Goal: Information Seeking & Learning: Learn about a topic

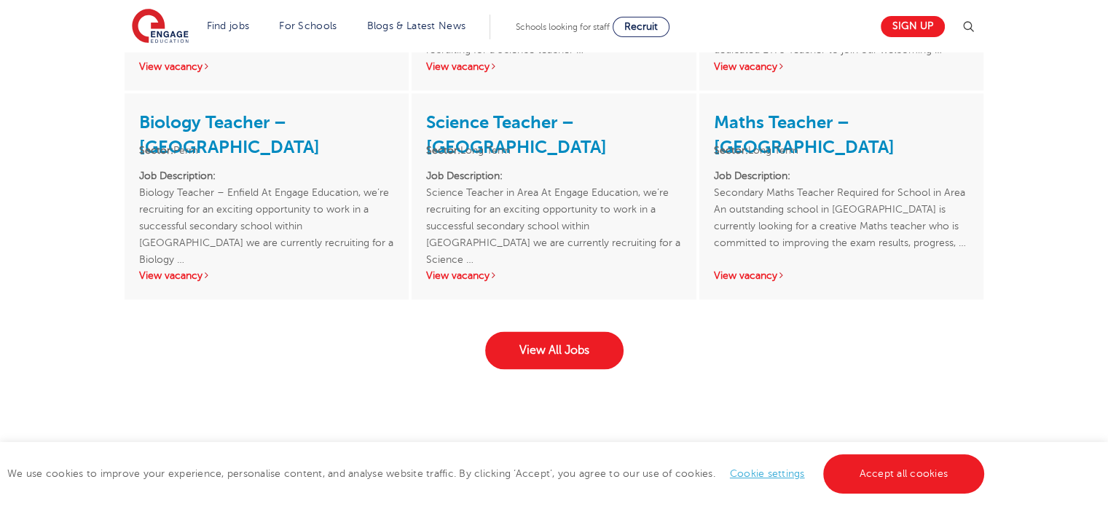
scroll to position [2291, 0]
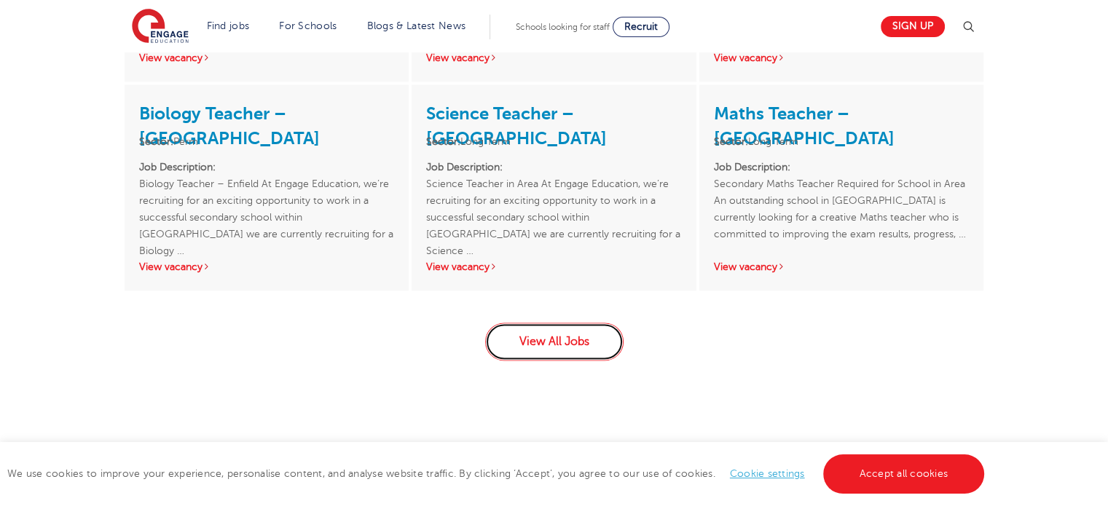
click at [594, 336] on link "View All Jobs" at bounding box center [554, 342] width 138 height 38
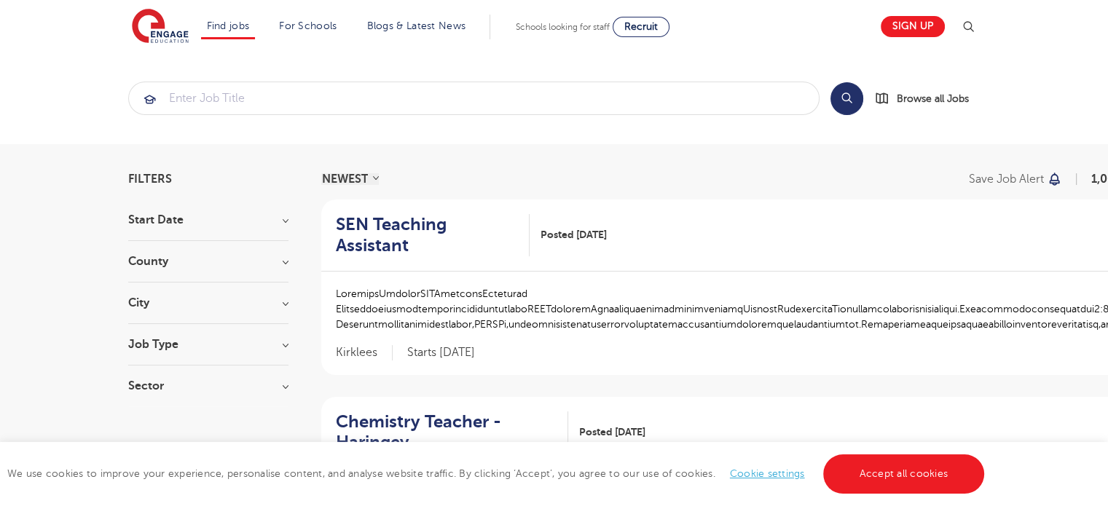
click at [274, 219] on h3 "Start Date" at bounding box center [208, 220] width 160 height 12
click at [150, 269] on label "October 59" at bounding box center [184, 272] width 68 height 19
click at [150, 269] on input "October 59" at bounding box center [154, 270] width 9 height 9
checkbox input "true"
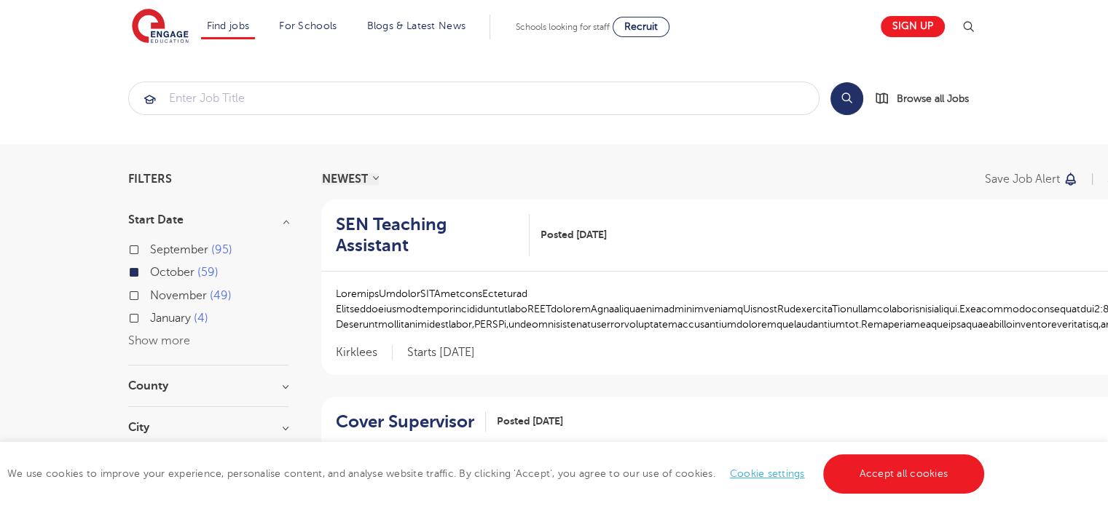
click at [286, 226] on h3 "Start Date" at bounding box center [208, 220] width 160 height 12
click at [285, 262] on h3 "County" at bounding box center [208, 262] width 160 height 12
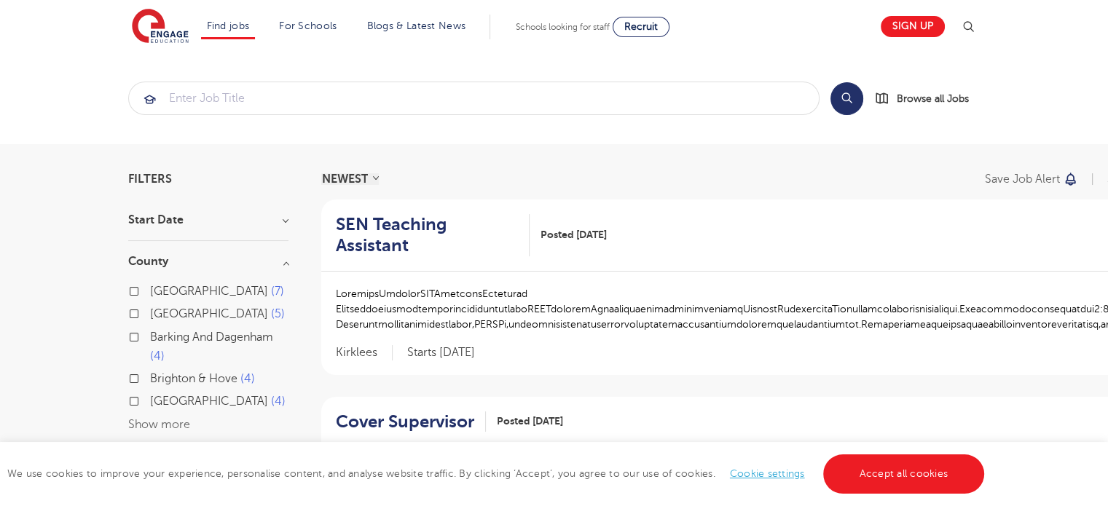
click at [168, 421] on button "Show more" at bounding box center [159, 424] width 62 height 13
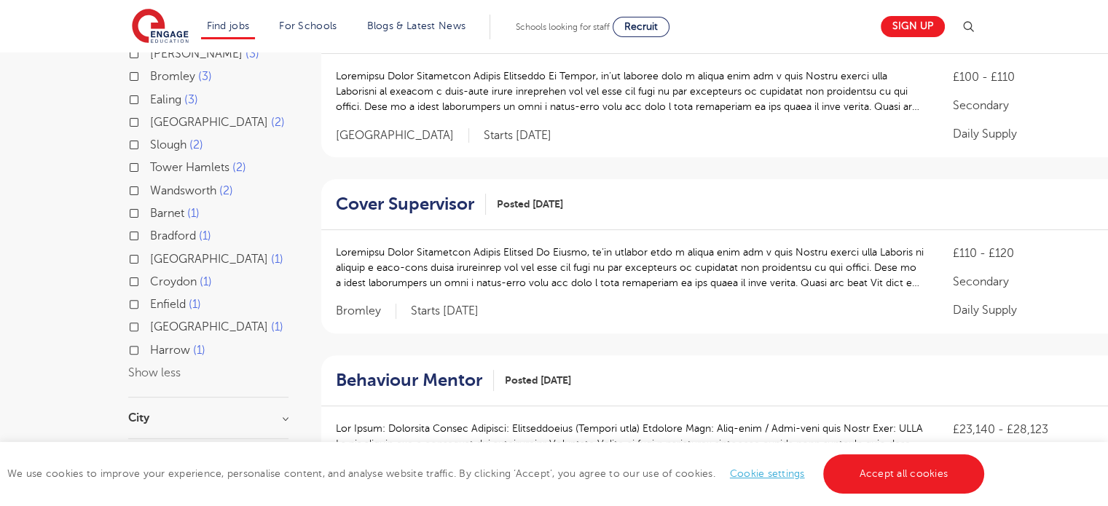
scroll to position [396, 0]
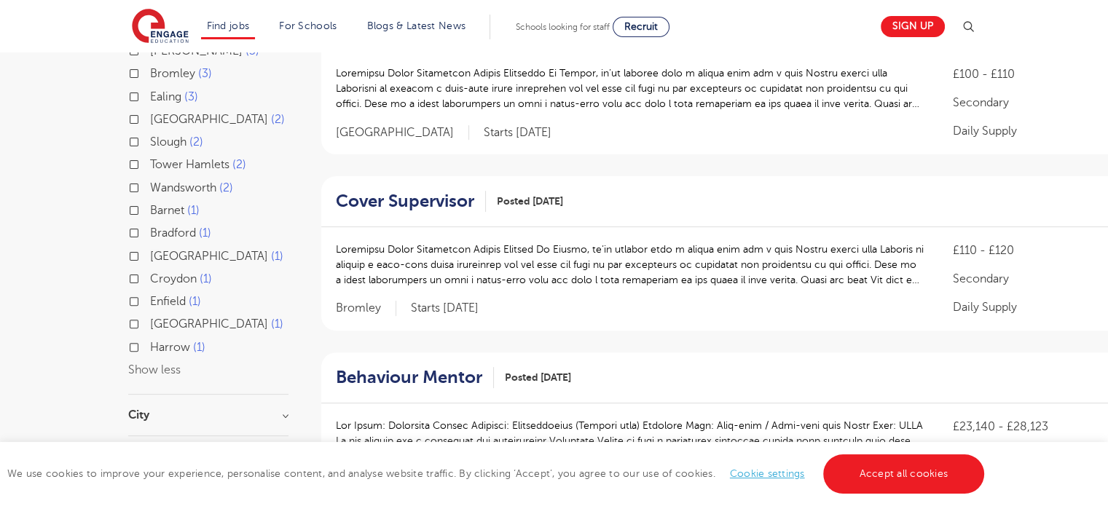
click at [150, 279] on label "Croydon 1" at bounding box center [181, 279] width 62 height 19
click at [150, 279] on input "Croydon 1" at bounding box center [154, 276] width 9 height 9
checkbox input "true"
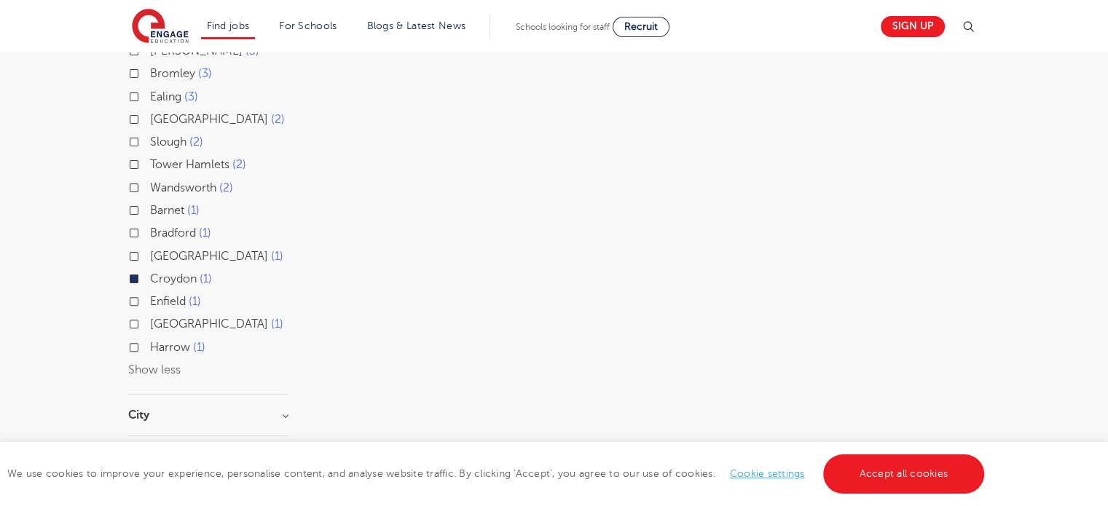
click at [150, 320] on label "Greenwich 1" at bounding box center [216, 324] width 133 height 19
click at [150, 320] on input "Greenwich 1" at bounding box center [154, 322] width 9 height 9
checkbox input "true"
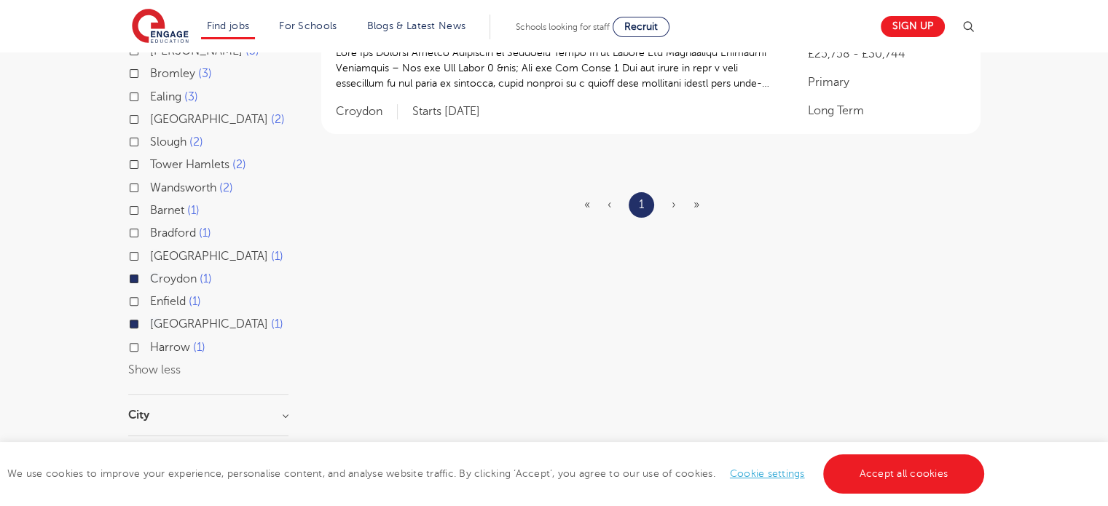
click at [150, 296] on label "Enfield 1" at bounding box center [175, 301] width 51 height 19
click at [150, 296] on input "Enfield 1" at bounding box center [154, 299] width 9 height 9
checkbox input "true"
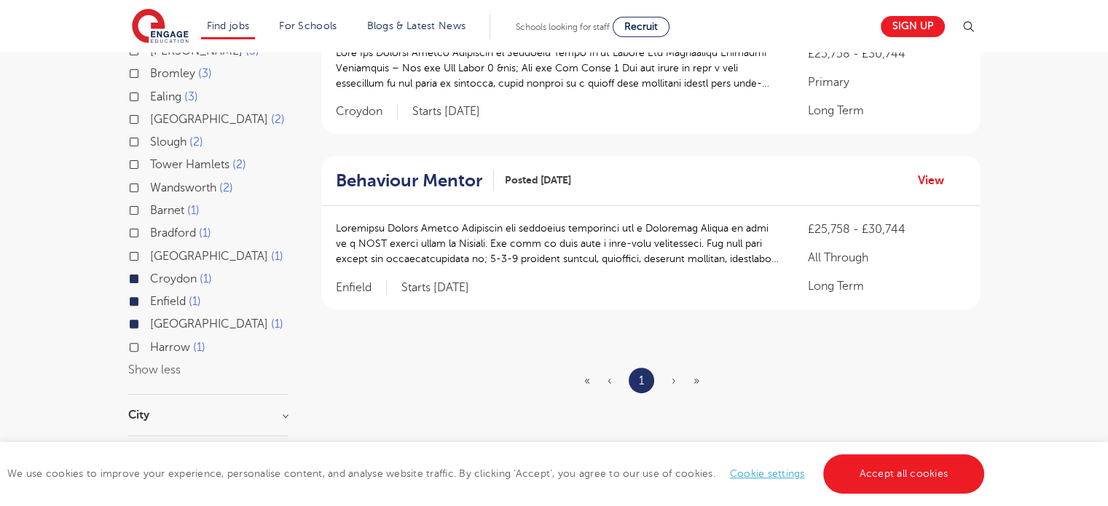
click at [150, 184] on label "Wandsworth 2" at bounding box center [191, 187] width 83 height 19
click at [150, 184] on input "Wandsworth 2" at bounding box center [154, 185] width 9 height 9
checkbox input "true"
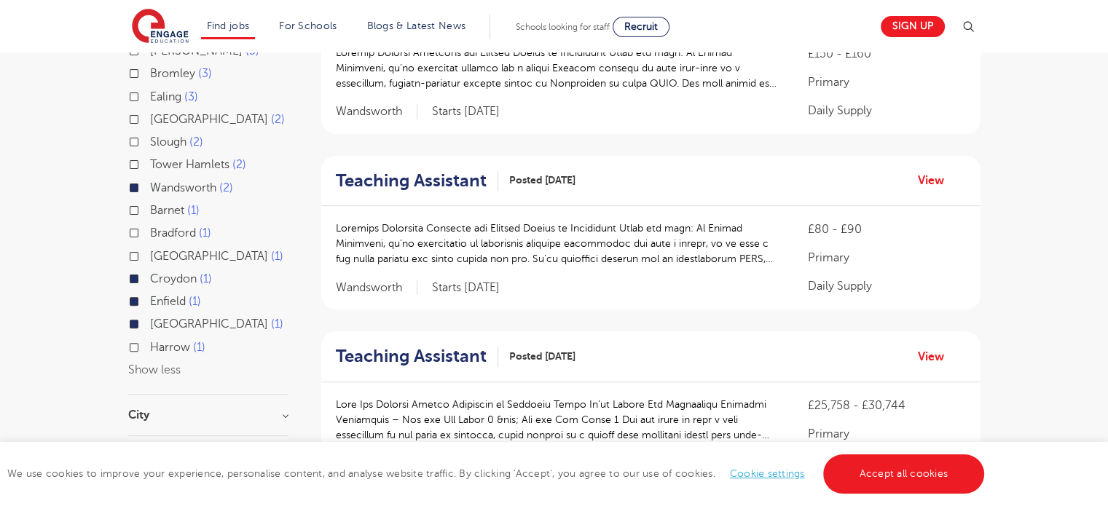
click at [150, 165] on label "Tower Hamlets 2" at bounding box center [198, 164] width 96 height 19
click at [150, 165] on input "Tower Hamlets 2" at bounding box center [154, 162] width 9 height 9
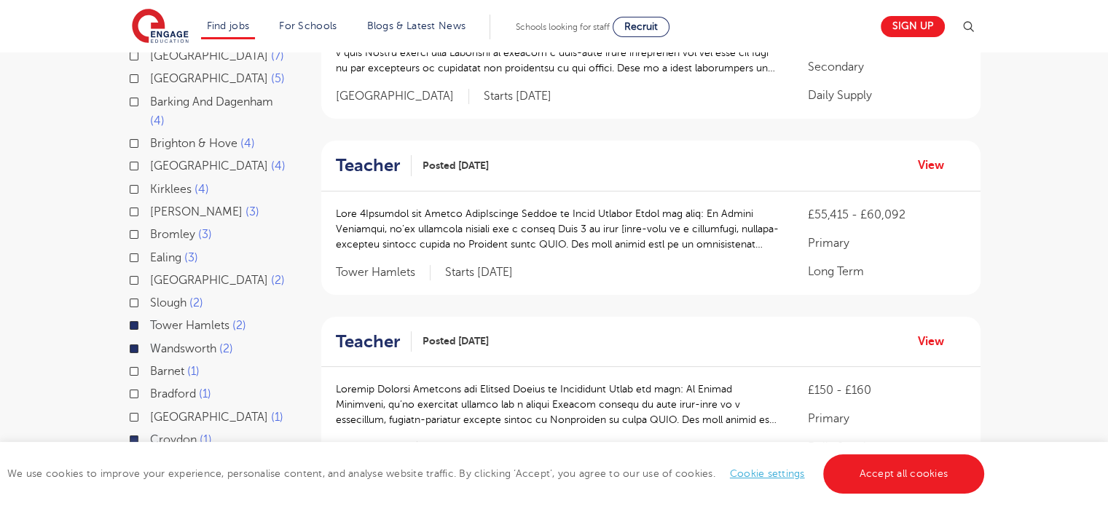
scroll to position [228, 0]
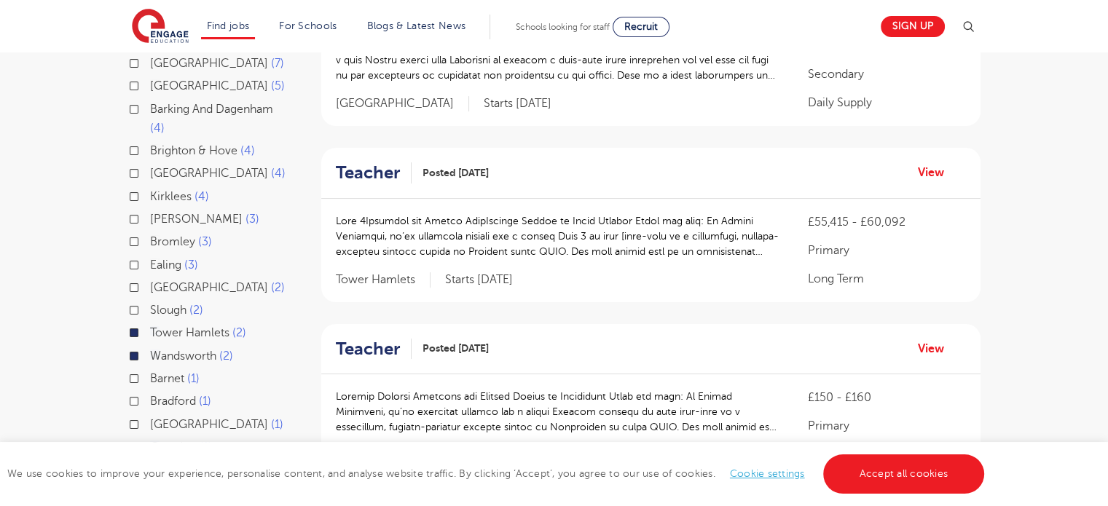
click at [150, 238] on label "Bromley 3" at bounding box center [181, 241] width 62 height 19
click at [150, 238] on input "Bromley 3" at bounding box center [154, 239] width 9 height 9
checkbox input "true"
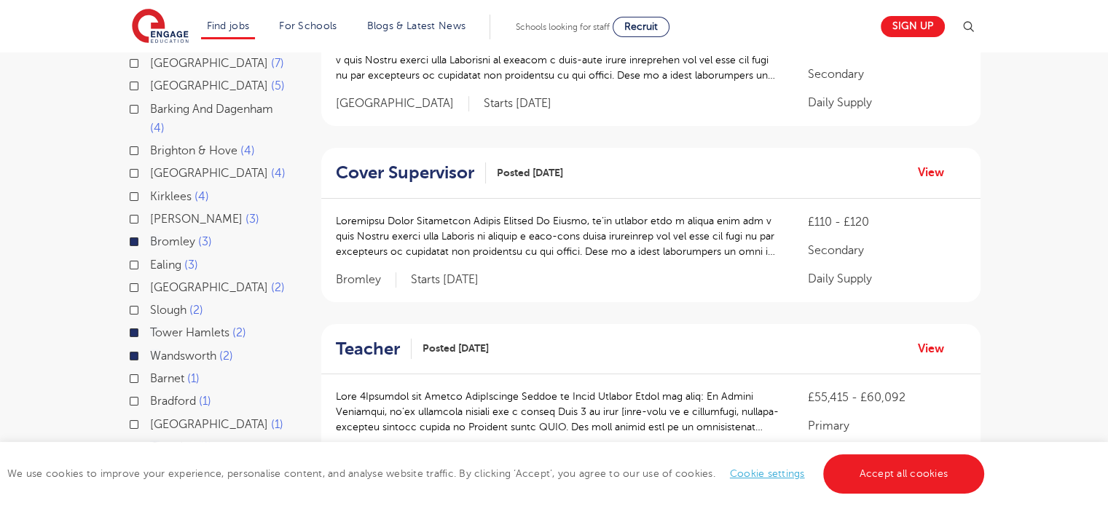
click at [150, 263] on label "Ealing 3" at bounding box center [174, 265] width 48 height 19
click at [150, 263] on input "Ealing 3" at bounding box center [154, 263] width 9 height 9
checkbox input "true"
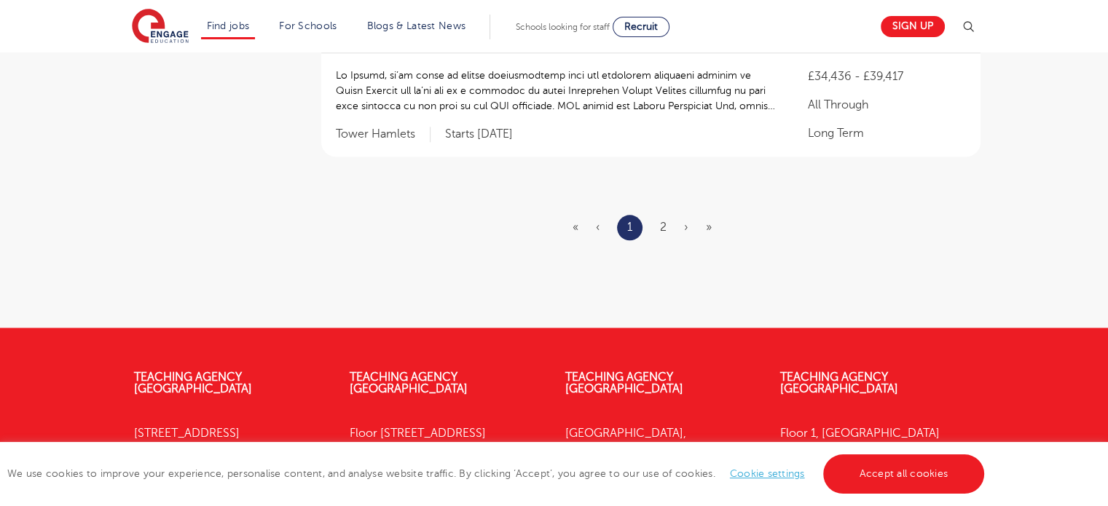
scroll to position [1692, 0]
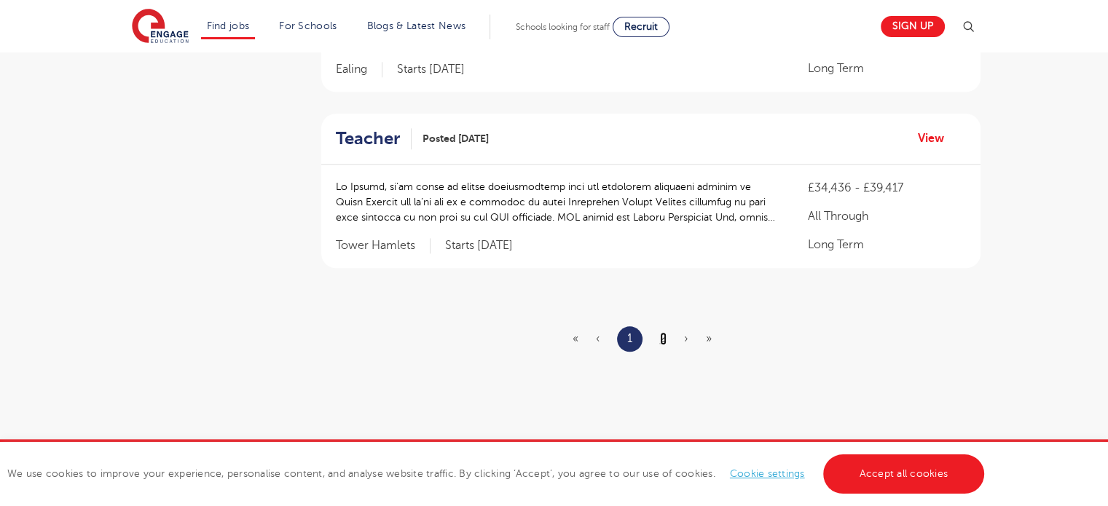
click at [661, 334] on link "2" at bounding box center [663, 338] width 7 height 13
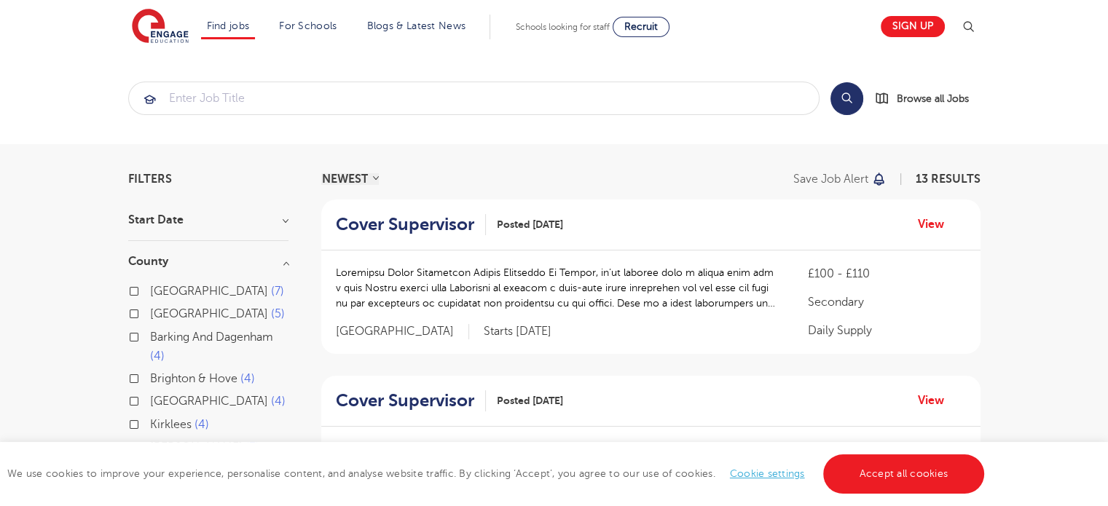
scroll to position [228, 0]
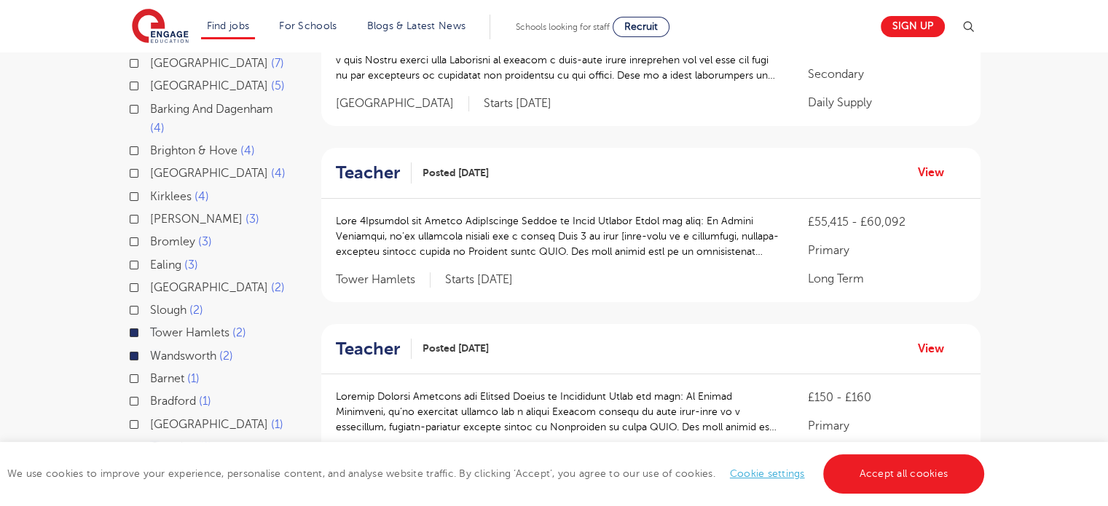
scroll to position [396, 0]
